Goal: Task Accomplishment & Management: Manage account settings

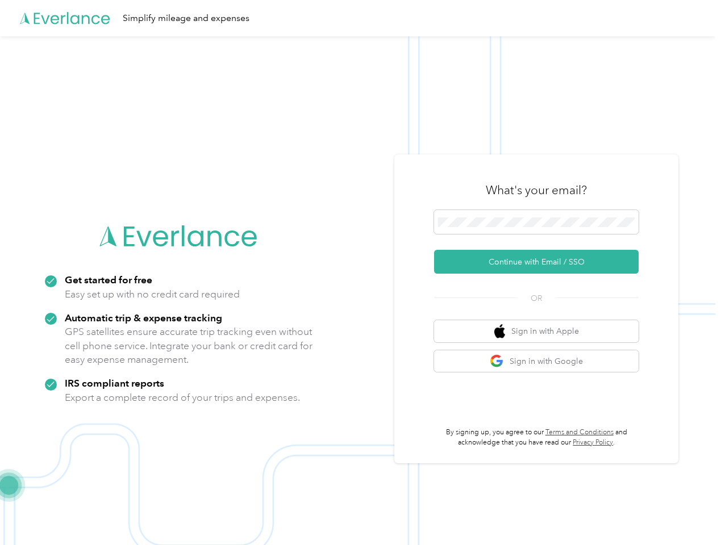
click at [360, 273] on img at bounding box center [357, 308] width 715 height 545
click at [360, 18] on div "Simplify mileage and expenses" at bounding box center [357, 18] width 715 height 36
click at [541, 262] on button "Continue with Email / SSO" at bounding box center [536, 262] width 205 height 24
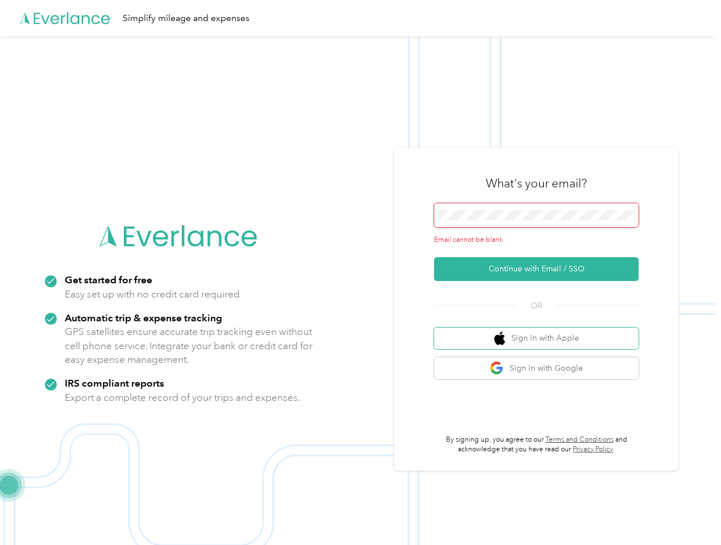
click at [541, 331] on button "Sign in with Apple" at bounding box center [536, 339] width 205 height 22
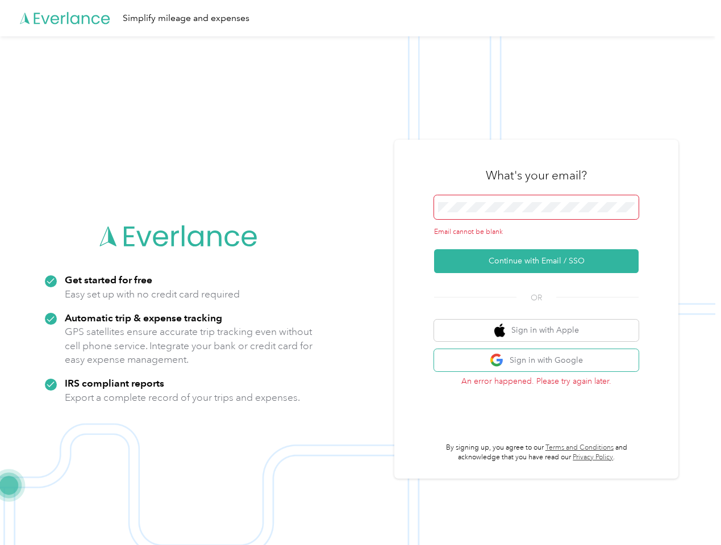
click at [541, 361] on button "Sign in with Google" at bounding box center [536, 360] width 205 height 22
